Goal: Share content: Share content

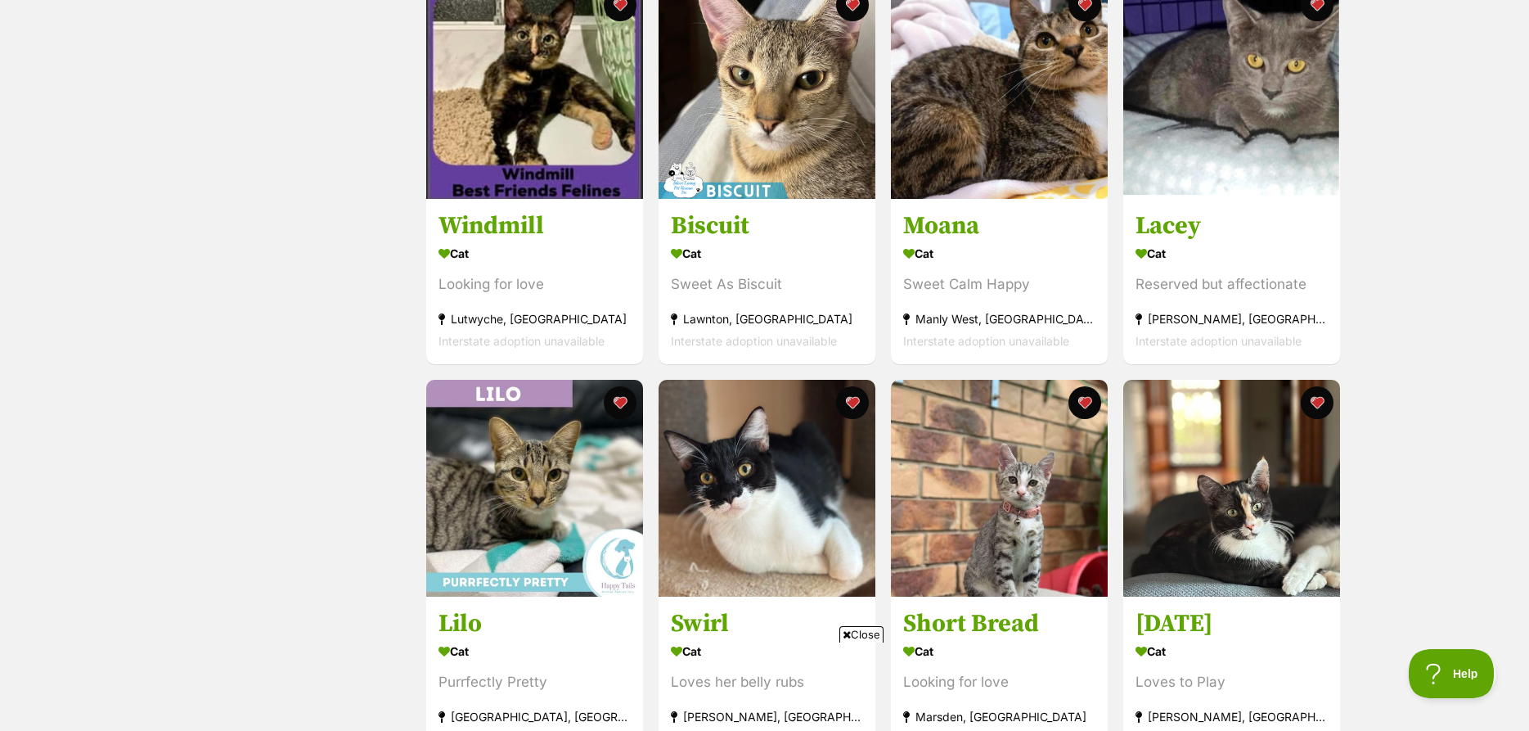
scroll to position [83, 0]
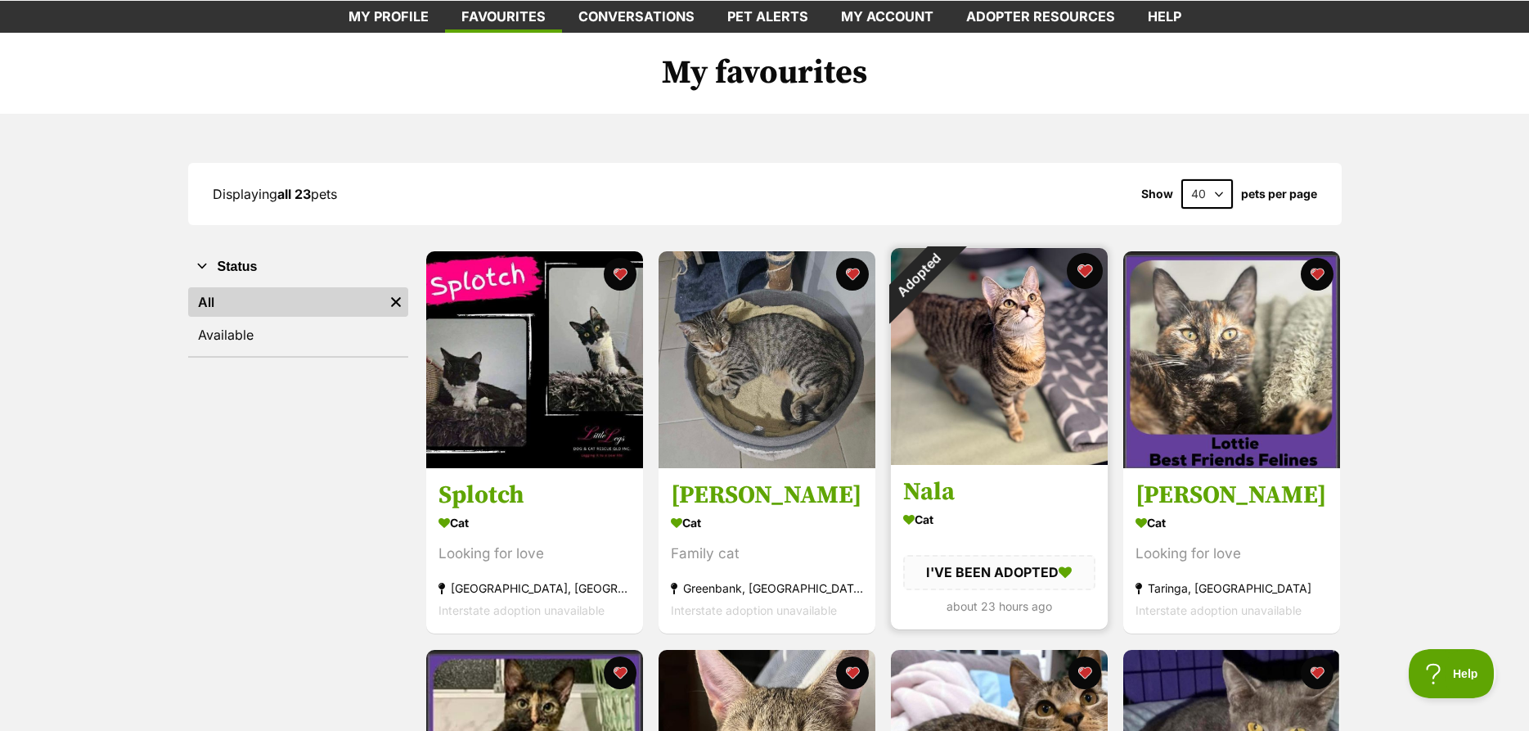
click at [1091, 279] on button "favourite" at bounding box center [1085, 271] width 36 height 36
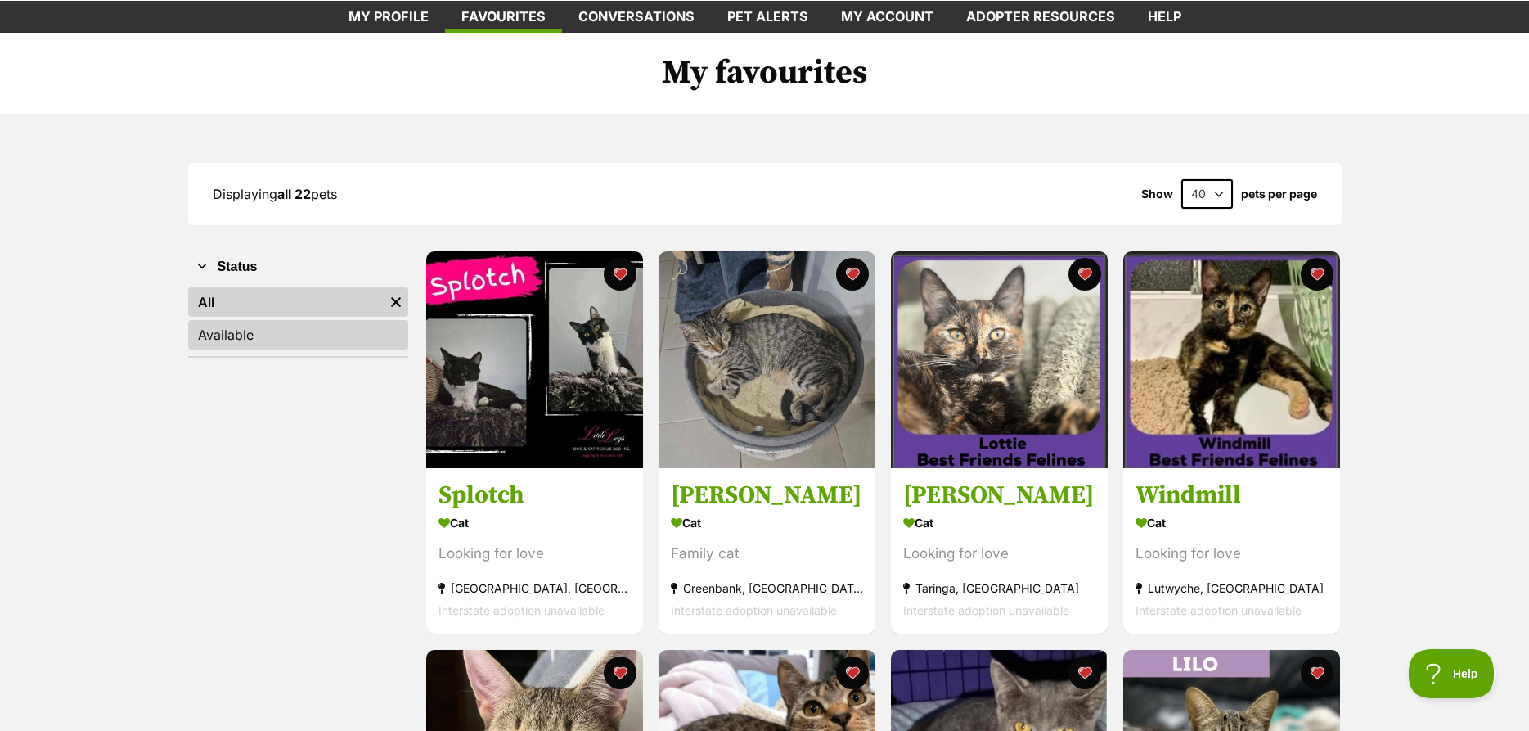
click at [260, 336] on link "Available" at bounding box center [298, 334] width 220 height 29
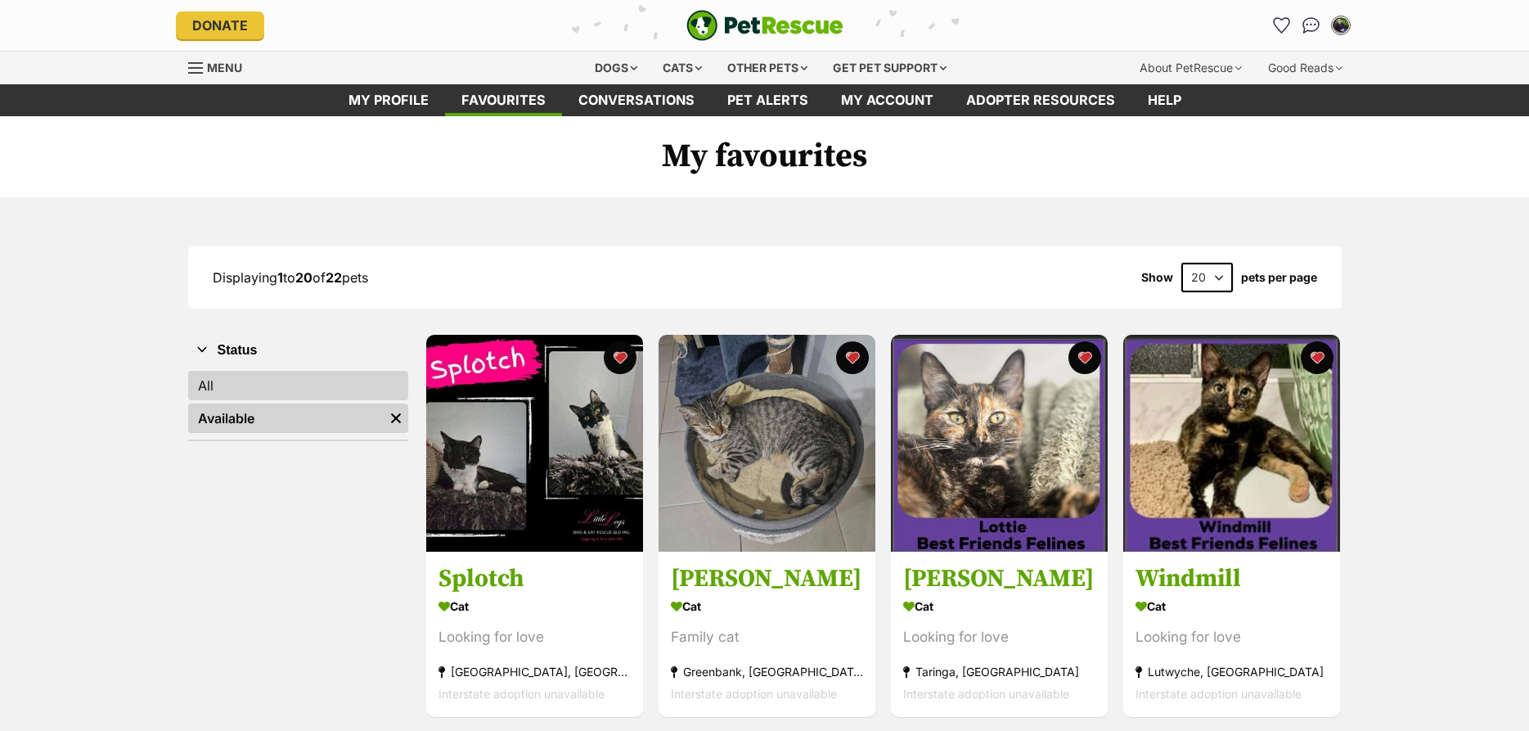
click at [319, 381] on link "All" at bounding box center [298, 385] width 220 height 29
click at [1181, 263] on select "20 40 60" at bounding box center [1207, 277] width 52 height 29
select select "40"
click option "40" at bounding box center [0, 0] width 0 height 0
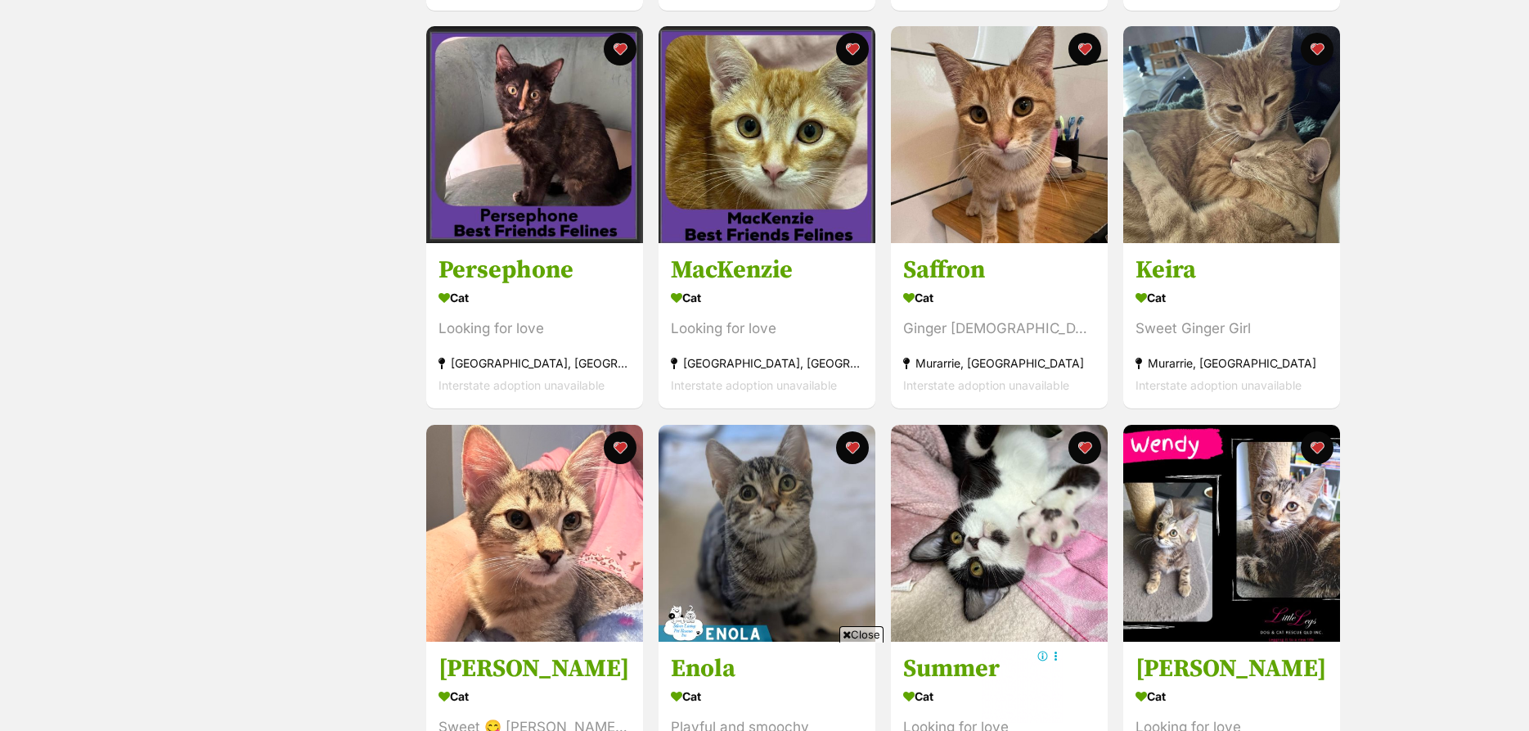
scroll to position [1919, 0]
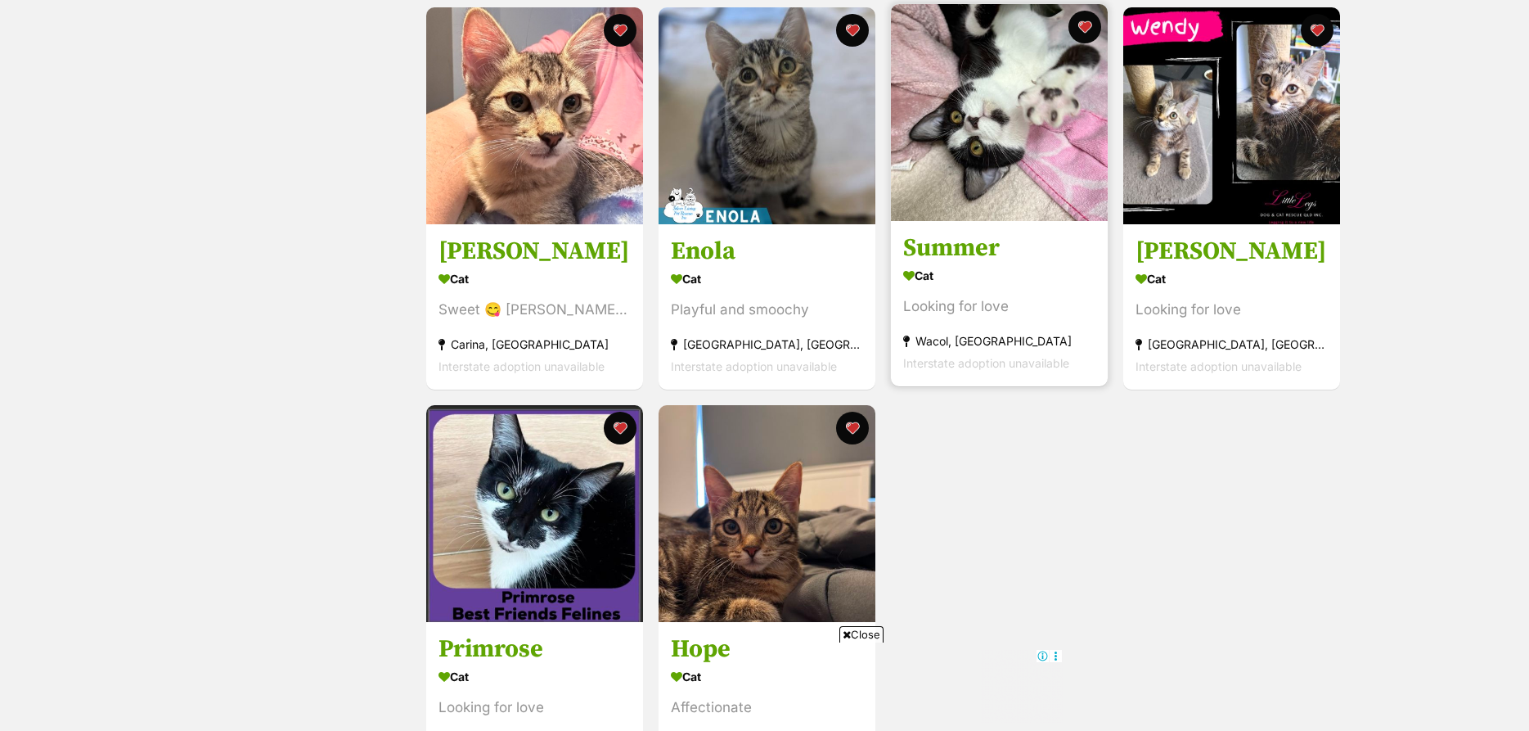
click at [966, 112] on img at bounding box center [999, 112] width 217 height 217
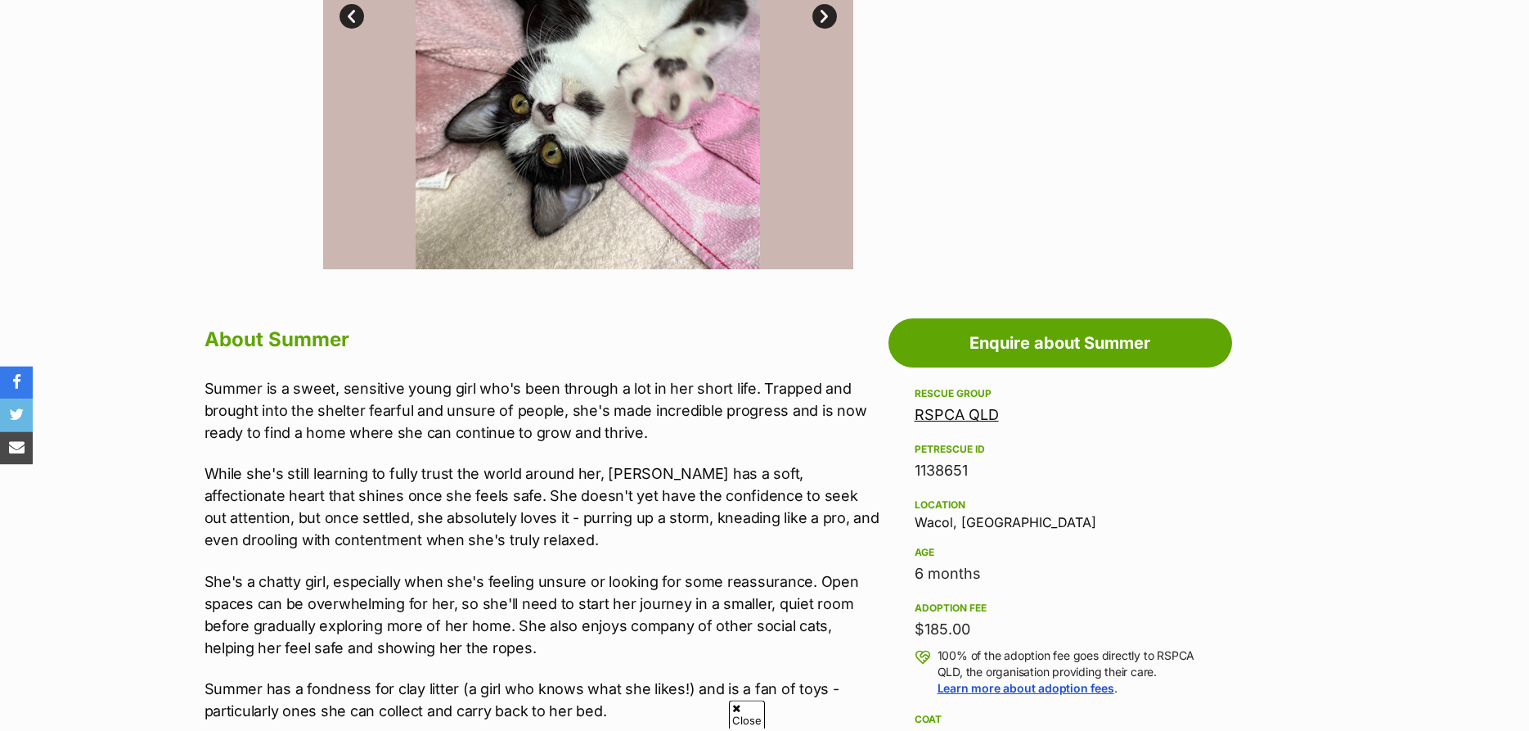
scroll to position [668, 0]
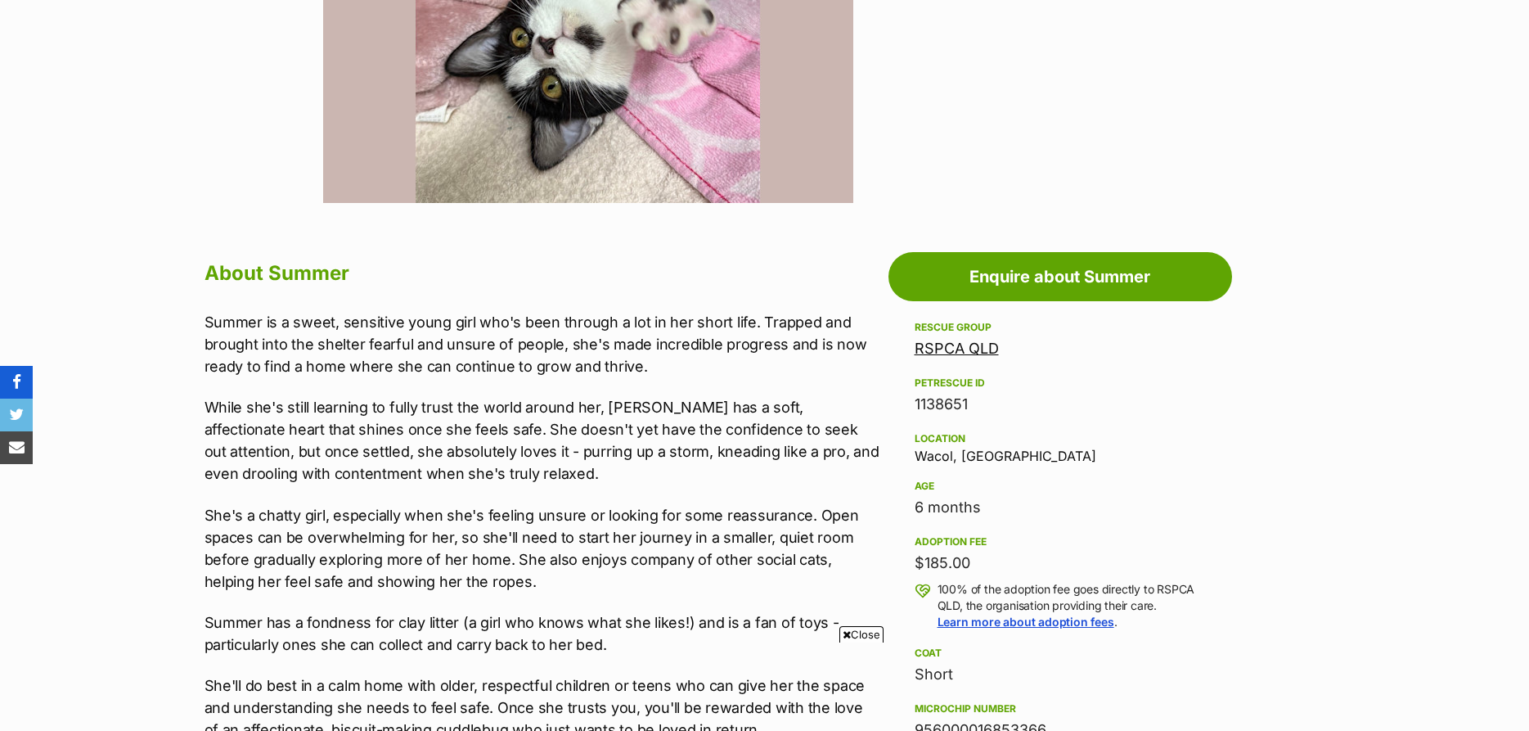
click at [21, 381] on link "share via facebook" at bounding box center [16, 382] width 33 height 33
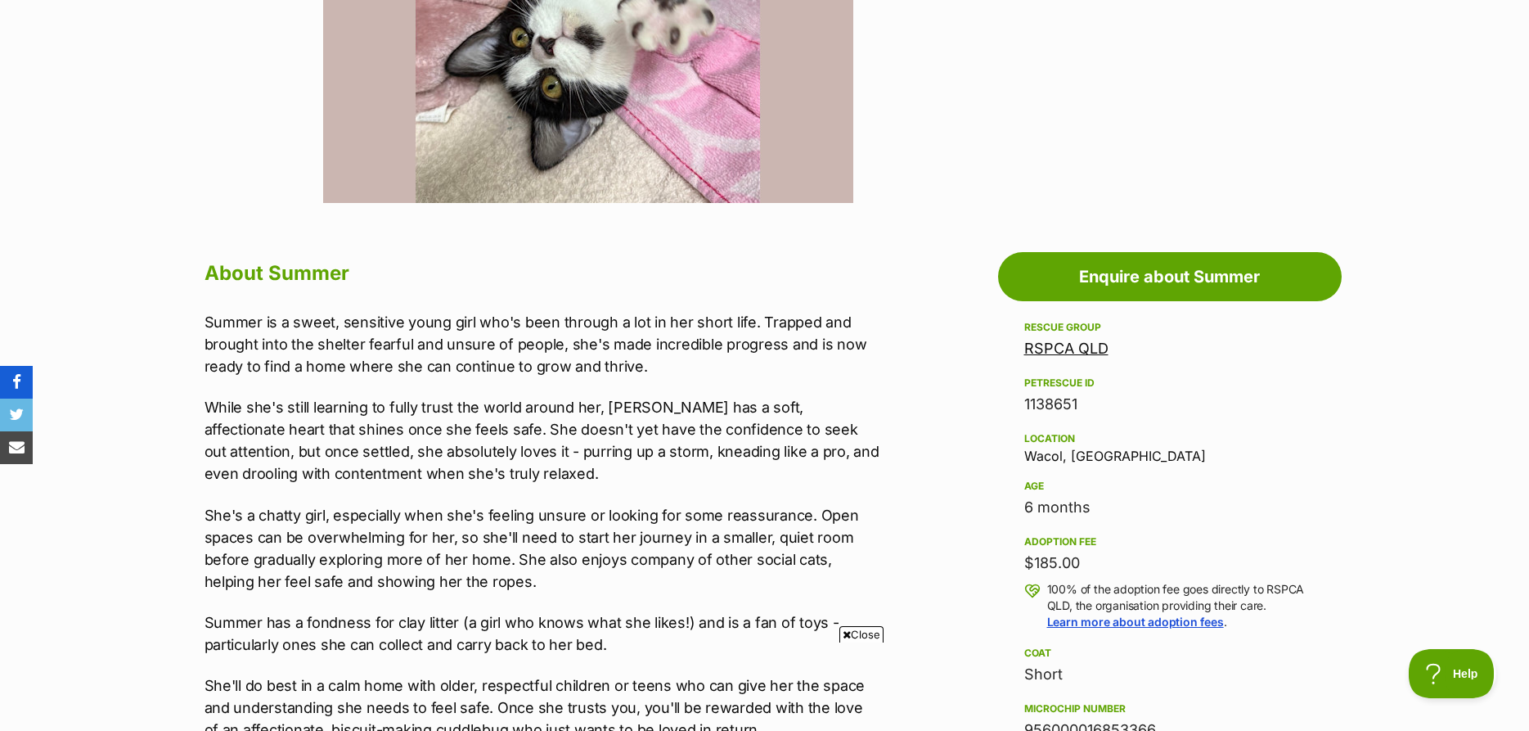
scroll to position [0, 0]
click at [20, 449] on icon "share via email" at bounding box center [17, 447] width 16 height 16
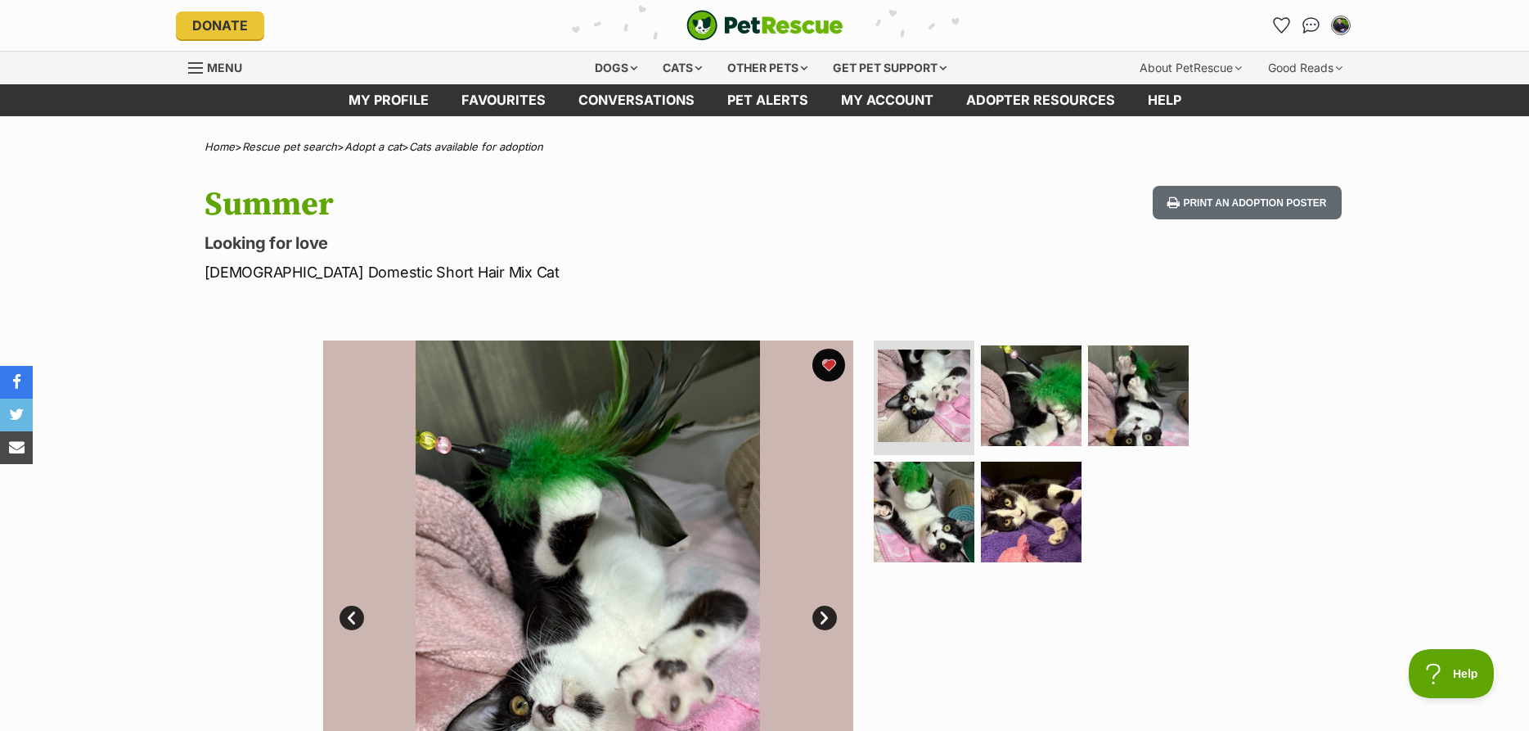
click at [611, 490] on img at bounding box center [588, 605] width 530 height 530
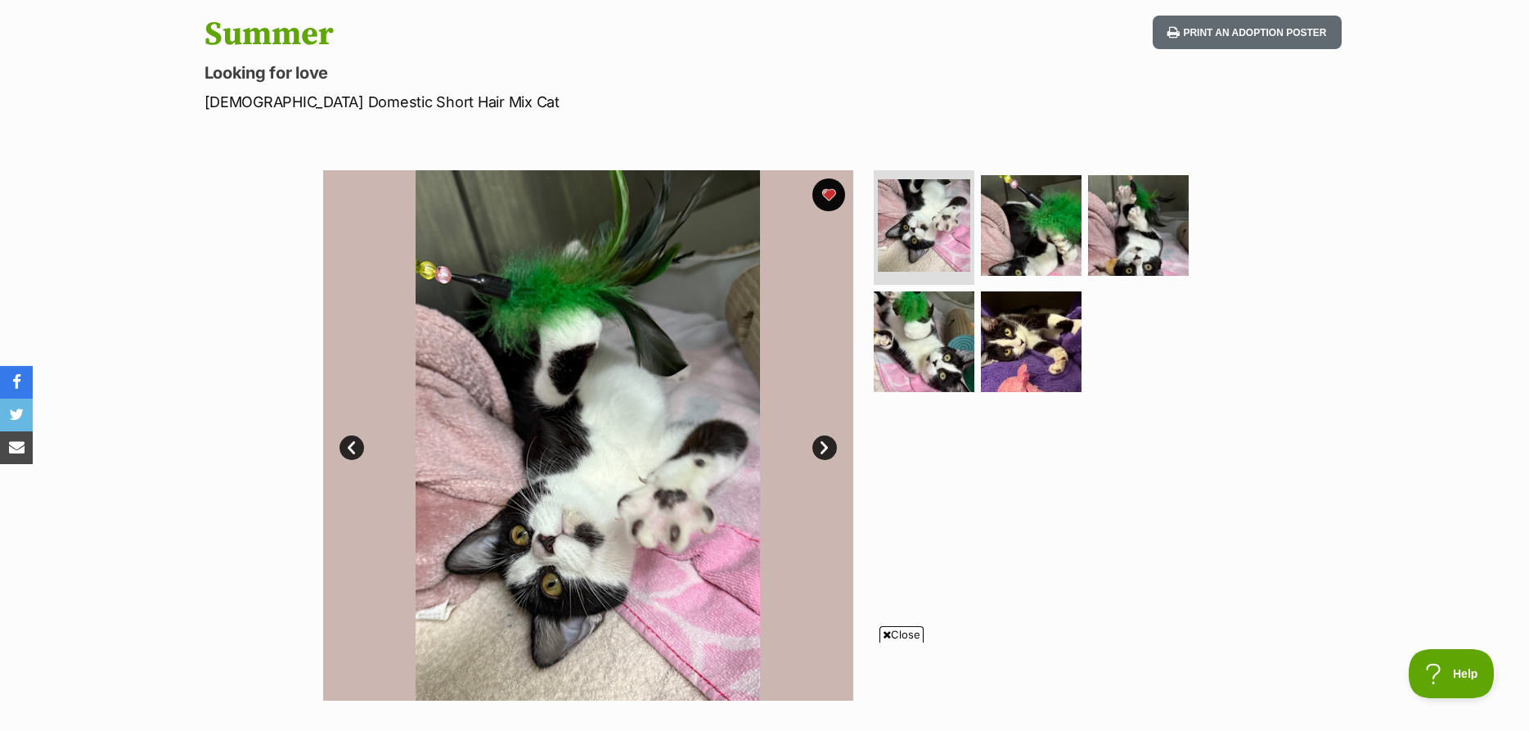
scroll to position [167, 0]
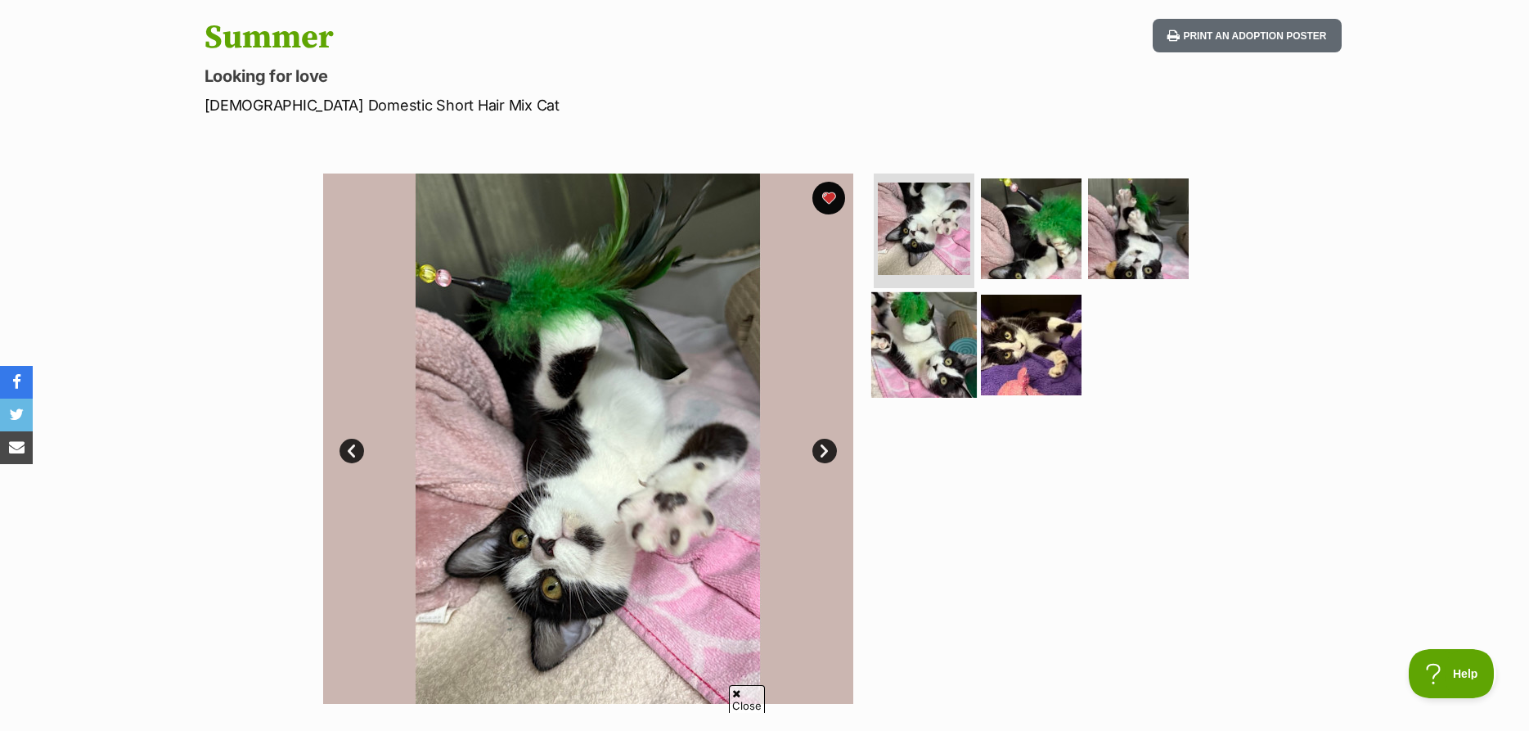
click at [916, 349] on img at bounding box center [924, 344] width 106 height 106
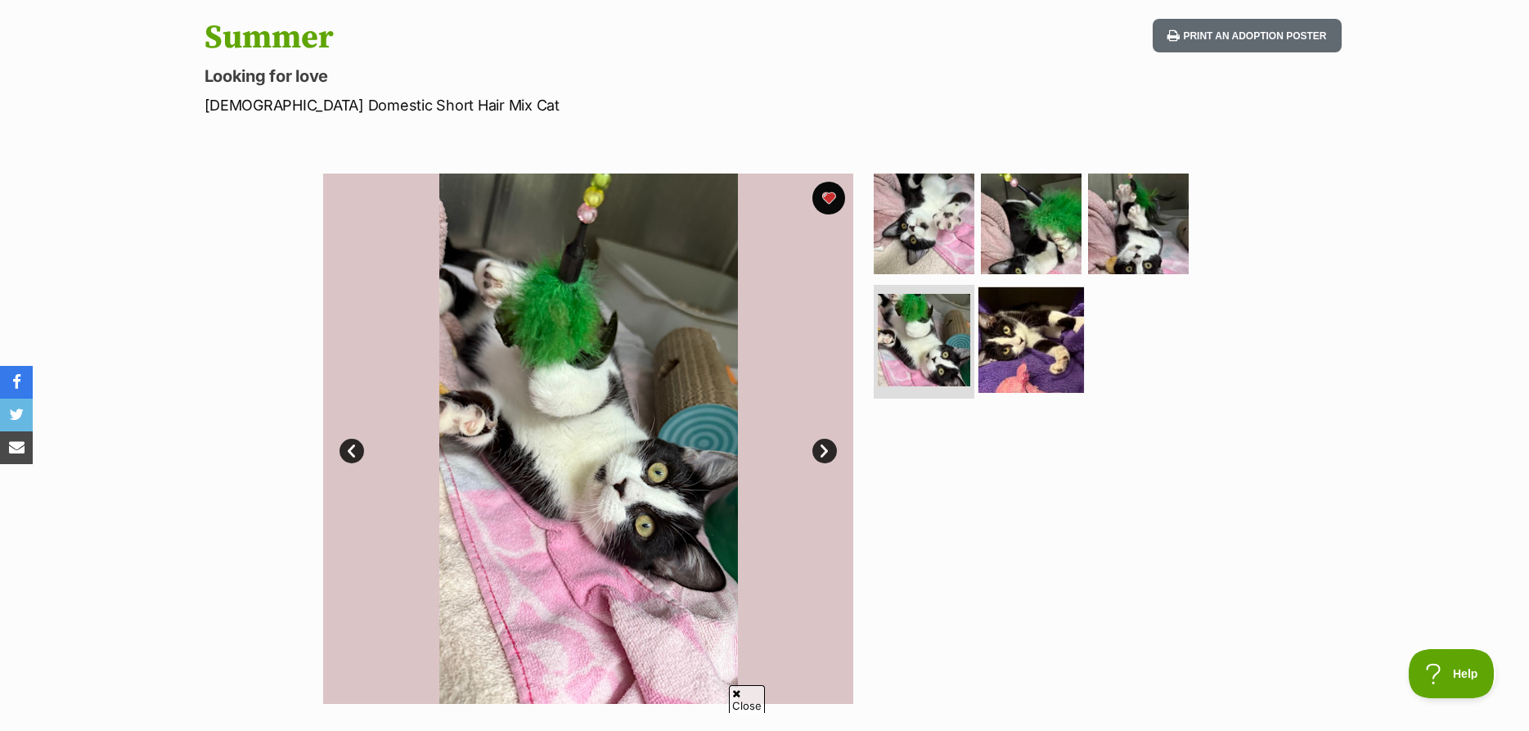
click at [994, 338] on img at bounding box center [1032, 339] width 106 height 106
